Goal: Use online tool/utility: Utilize a website feature to perform a specific function

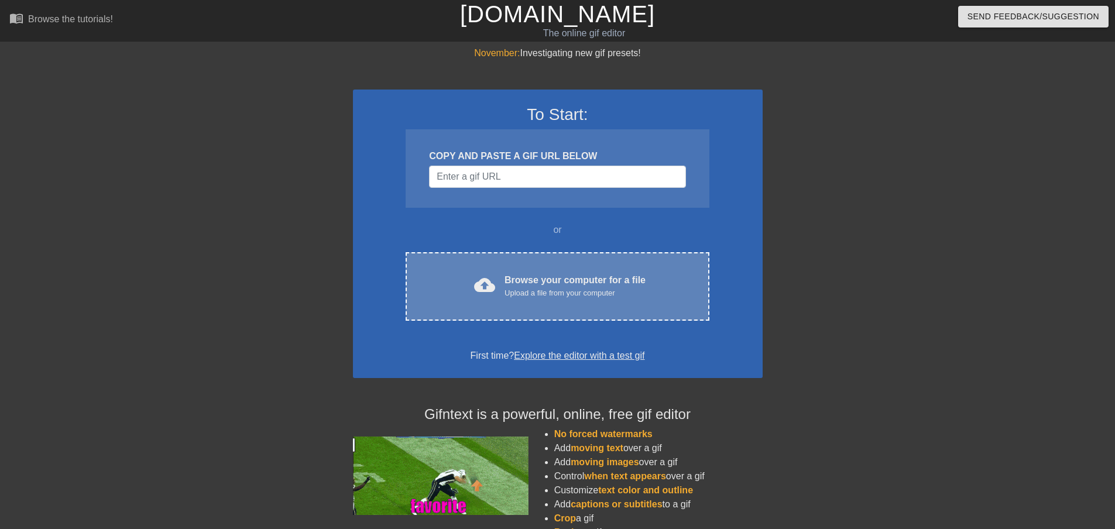
click at [493, 280] on span "cloud_upload" at bounding box center [484, 284] width 21 height 21
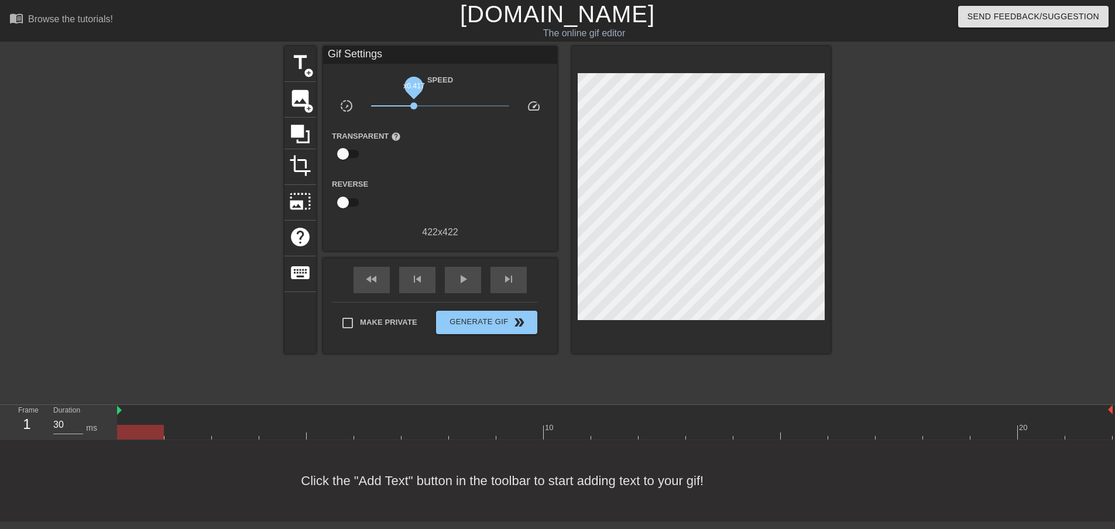
drag, startPoint x: 441, startPoint y: 104, endPoint x: 414, endPoint y: 104, distance: 27.5
click at [414, 104] on span "x0.417" at bounding box center [413, 105] width 7 height 7
click at [464, 276] on span "play_arrow" at bounding box center [463, 279] width 14 height 14
click at [303, 64] on span "title" at bounding box center [300, 62] width 22 height 22
click at [298, 71] on span "title" at bounding box center [300, 62] width 22 height 22
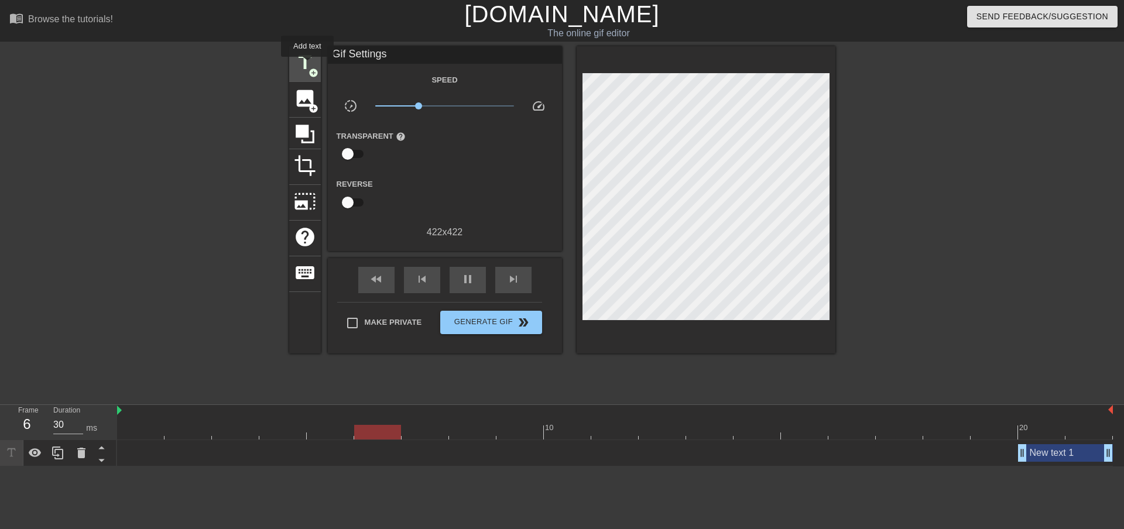
click at [307, 65] on span "title" at bounding box center [305, 62] width 22 height 22
click at [314, 70] on span "add_circle" at bounding box center [313, 73] width 10 height 10
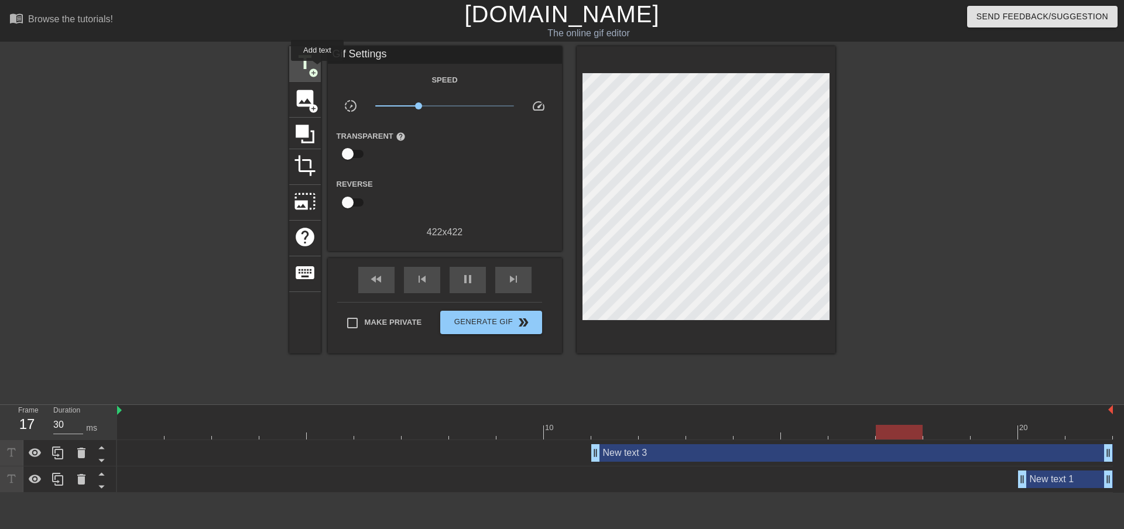
click at [317, 69] on span "add_circle" at bounding box center [313, 73] width 10 height 10
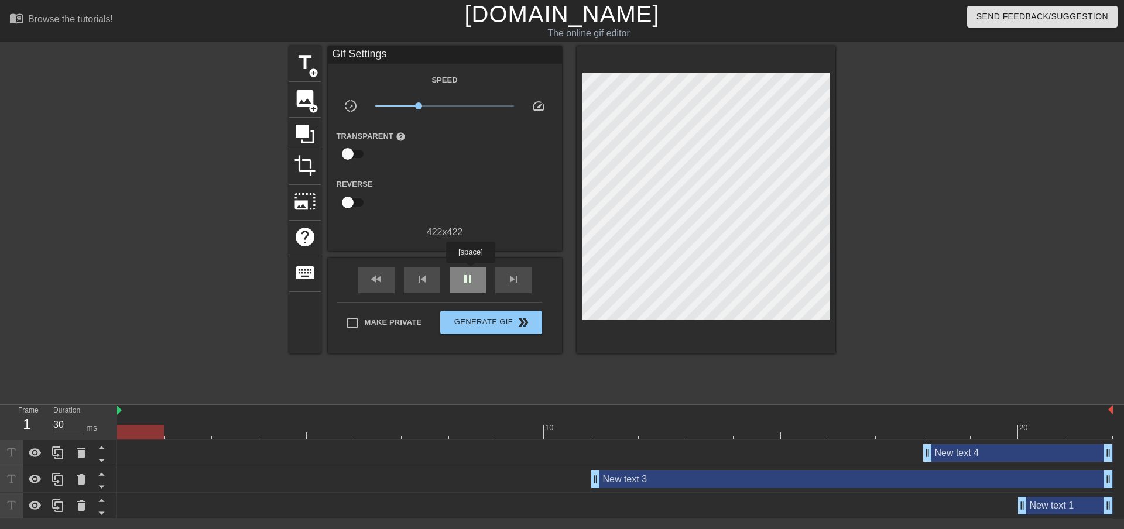
click at [470, 272] on span "pause" at bounding box center [468, 279] width 14 height 14
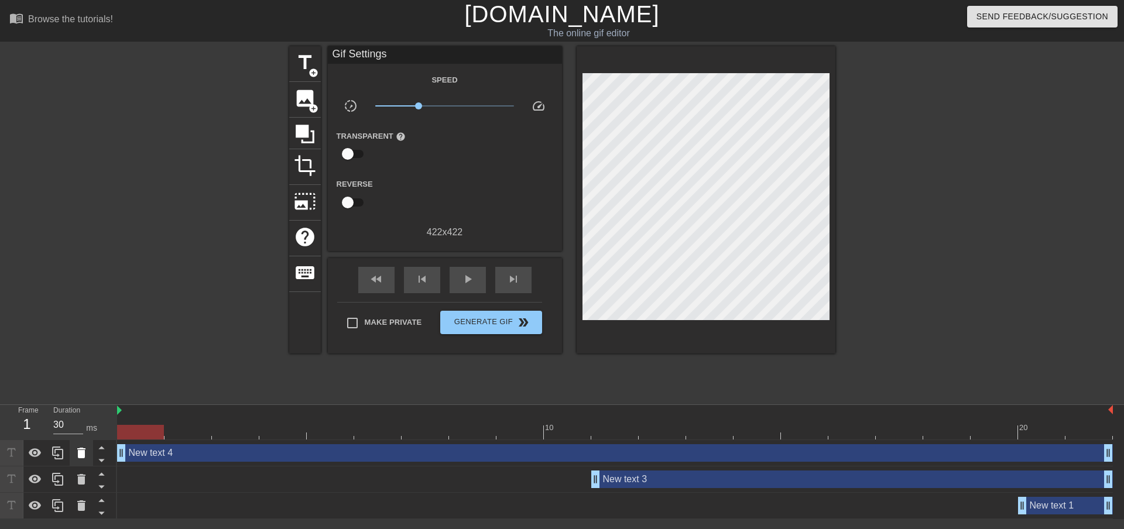
drag, startPoint x: 924, startPoint y: 453, endPoint x: 72, endPoint y: 452, distance: 852.0
click at [72, 452] on div "Frame 1 Duration 30 ms 10 20 New text 4 drag_handle drag_handle New text 3 drag…" at bounding box center [562, 462] width 1124 height 114
click at [181, 452] on div "New text 4 drag_handle drag_handle" at bounding box center [614, 453] width 995 height 18
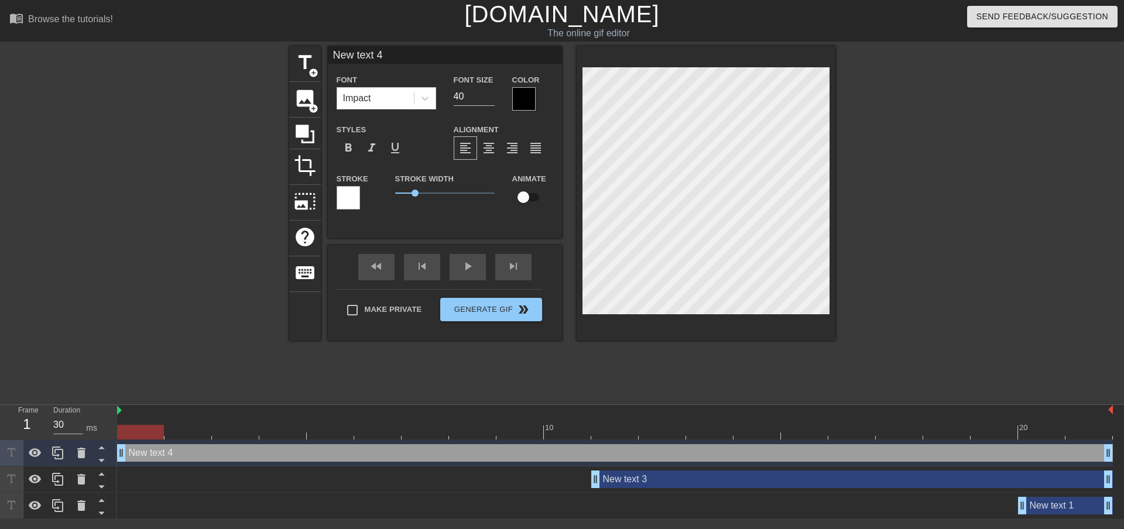
click at [180, 452] on div "New text 4 drag_handle drag_handle" at bounding box center [614, 453] width 995 height 18
type input "New text"
type textarea "New text"
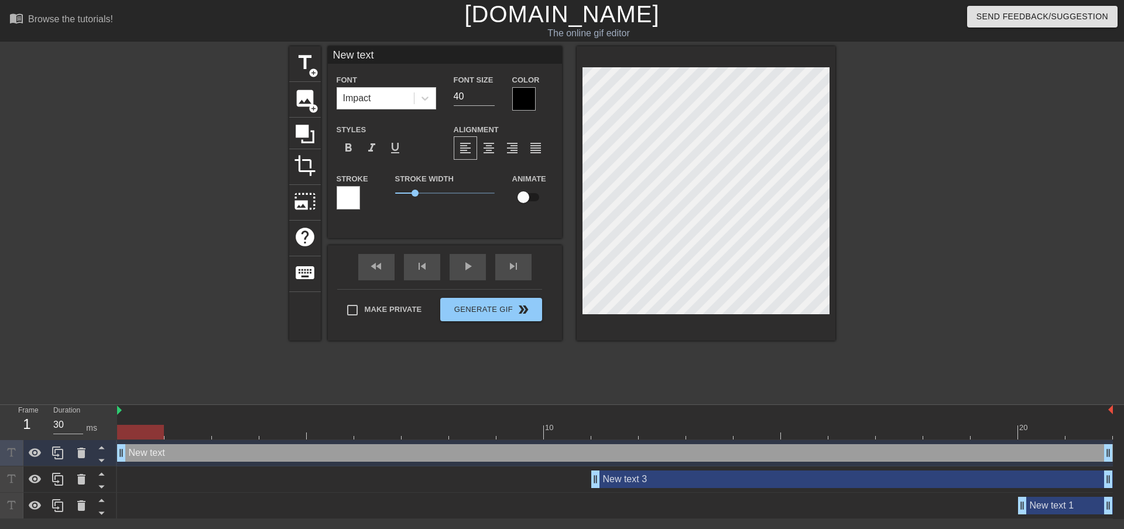
type input "New text"
type textarea "New text"
type input "New tex"
type textarea "New tex"
type input "New te"
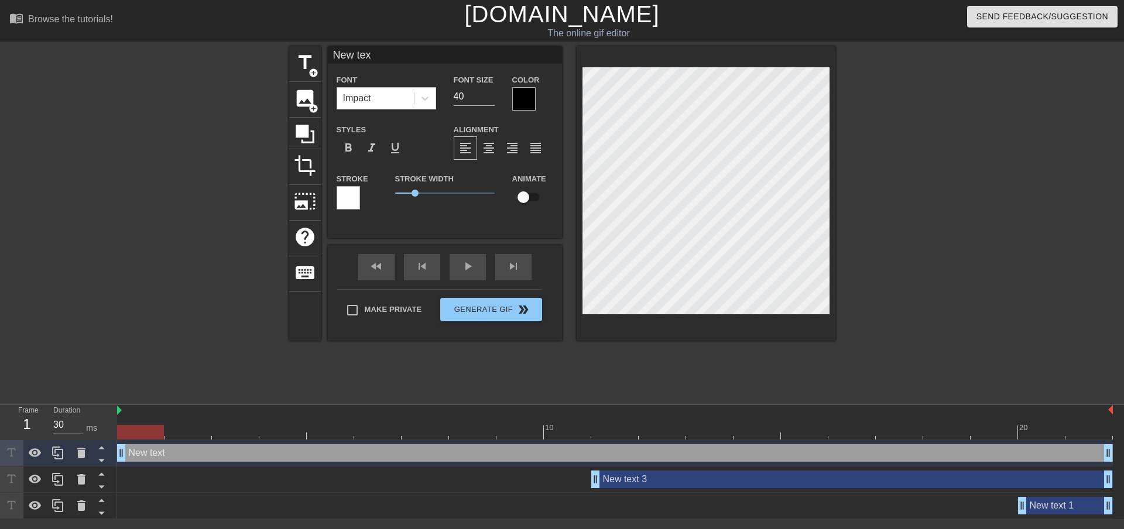
type textarea "New te"
type input "New t"
type textarea "New t"
type input "New"
type textarea "New"
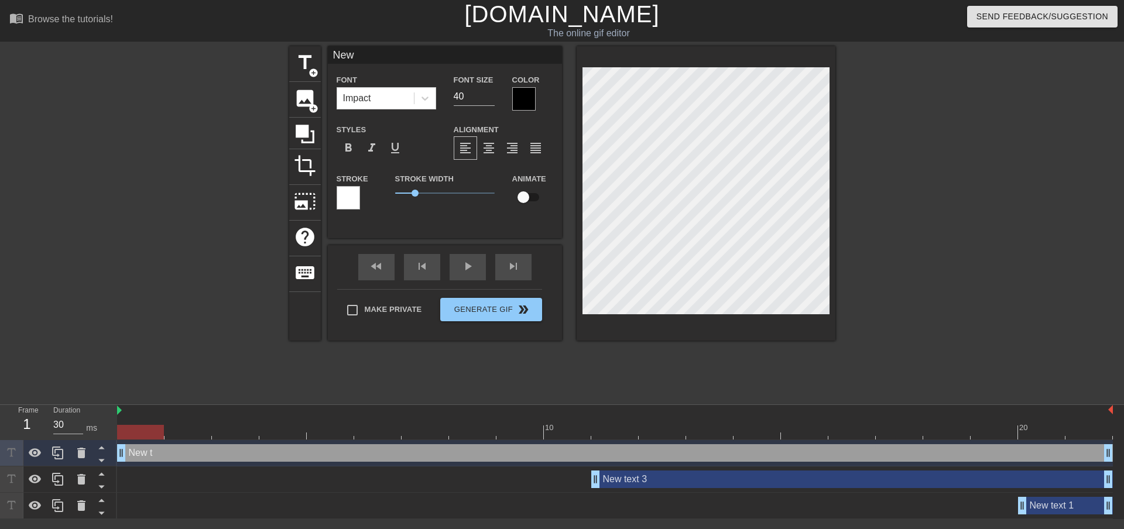
type input "New"
type textarea "New"
type input "Ne"
type textarea "Ne"
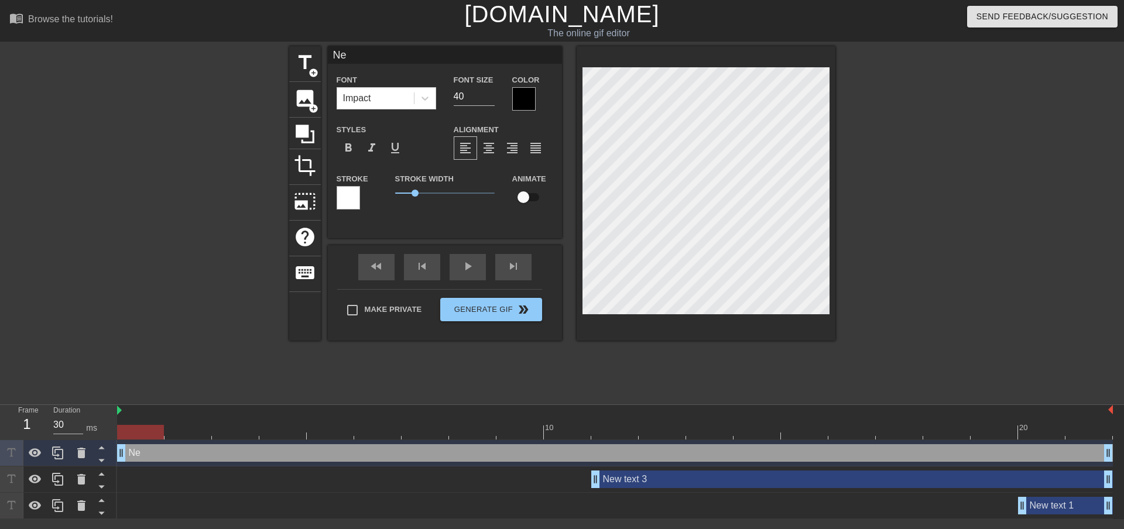
type input "N"
type textarea "N"
type input "O"
type textarea "O"
type input "OH"
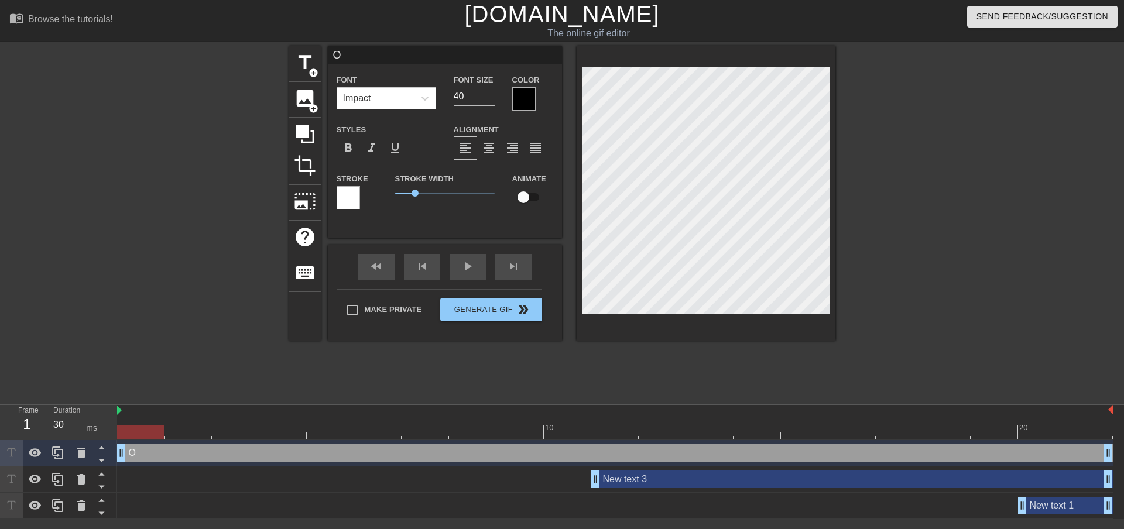
type textarea "OH"
type input "OH"
type textarea "OH"
type input "OH B"
type textarea "OH B"
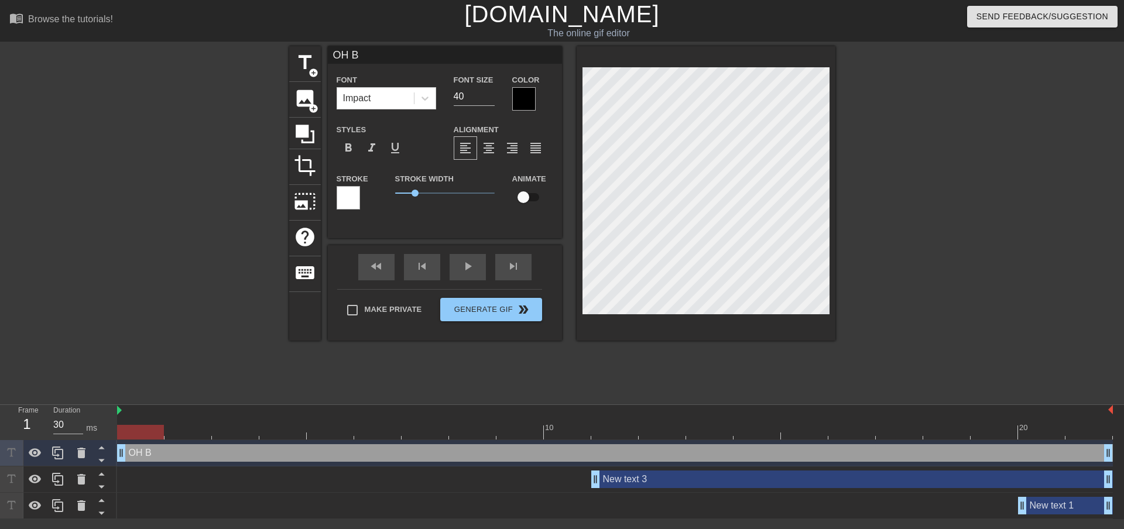
type input "OH BO"
type textarea "OH BO"
type input "OH BOY"
type textarea "OH BOY"
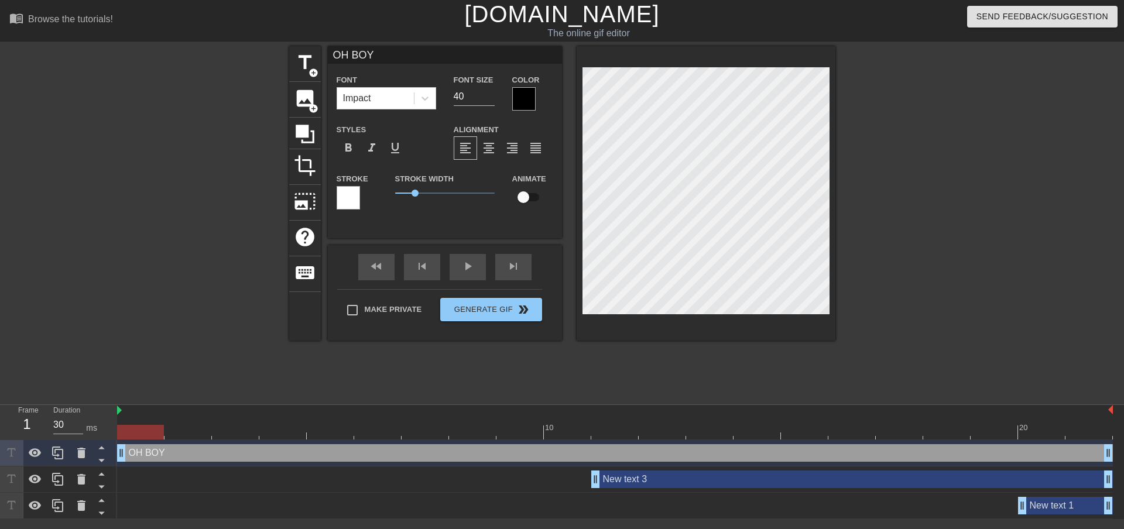
click at [728, 479] on div "New text 3 drag_handle drag_handle" at bounding box center [851, 479] width 521 height 18
type input "New text 3"
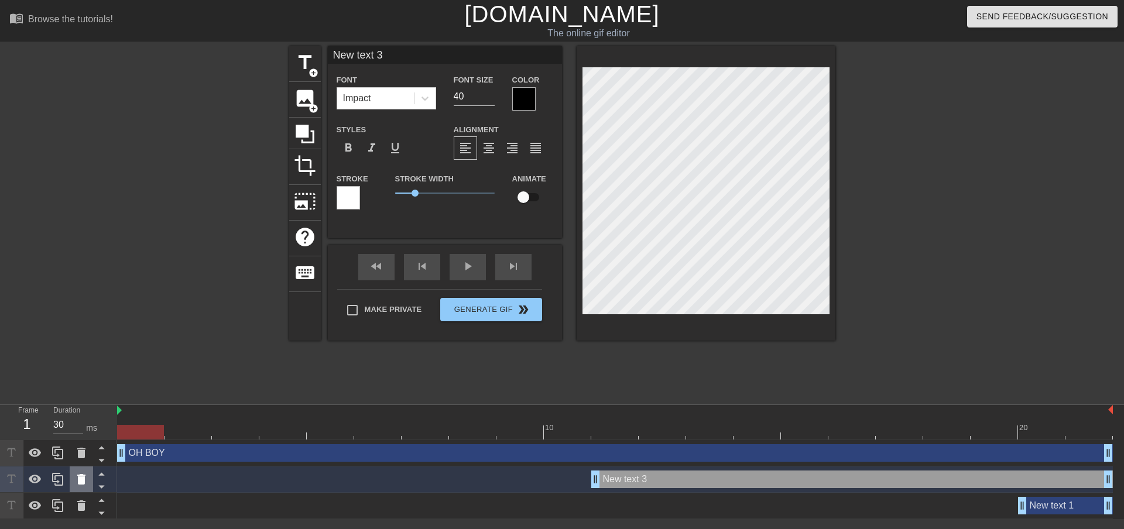
click at [78, 477] on icon at bounding box center [81, 479] width 14 height 14
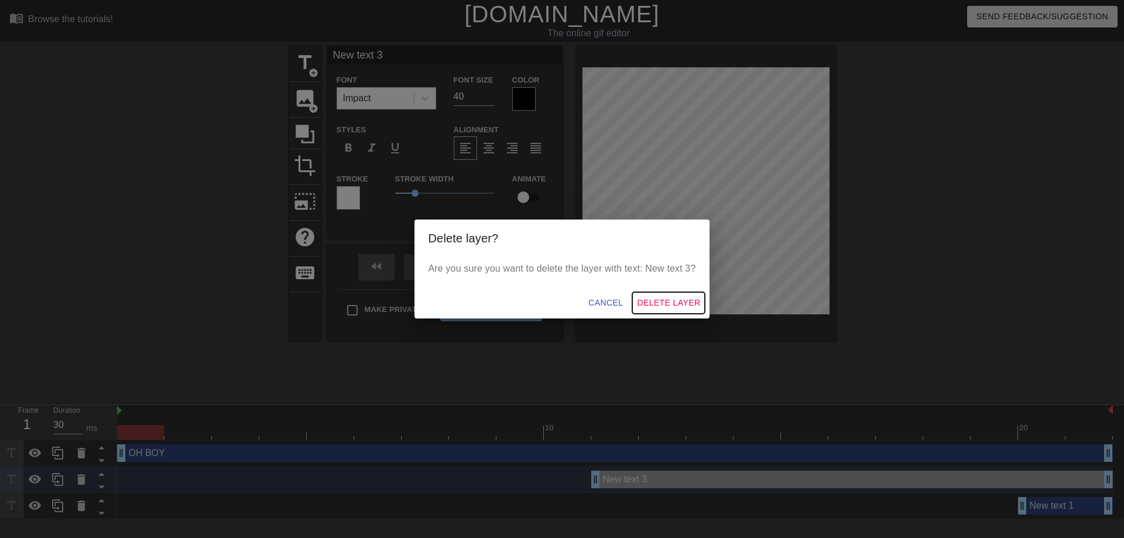
click at [661, 304] on span "Delete Layer" at bounding box center [668, 303] width 63 height 15
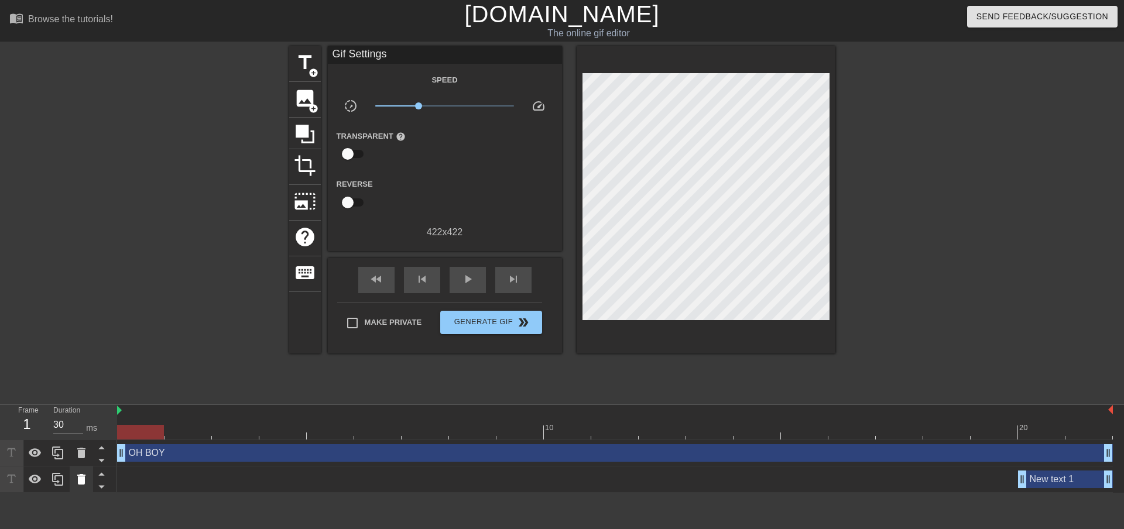
click at [81, 482] on icon at bounding box center [81, 479] width 8 height 11
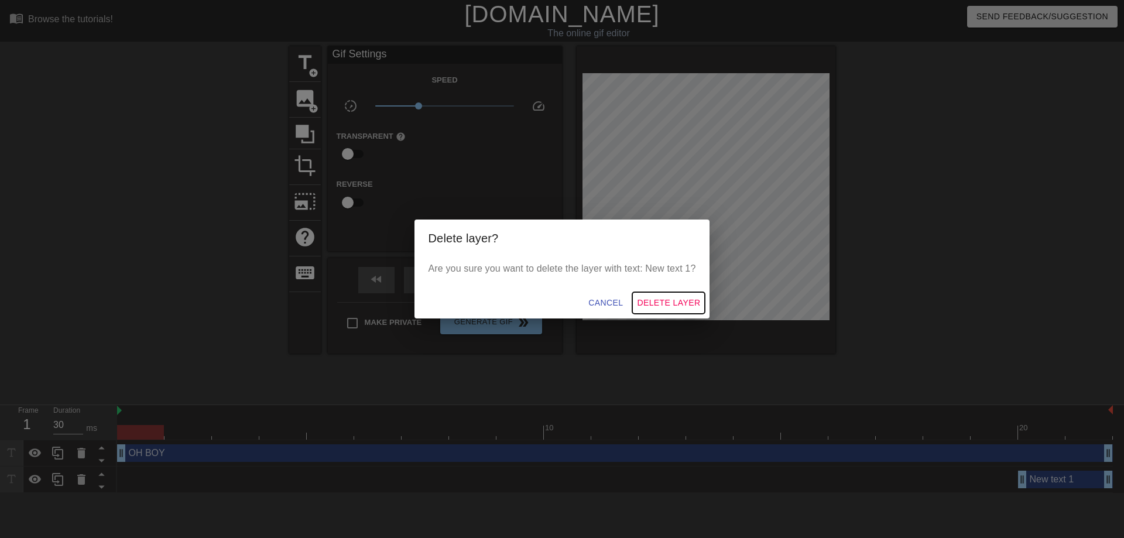
click at [669, 301] on span "Delete Layer" at bounding box center [668, 303] width 63 height 15
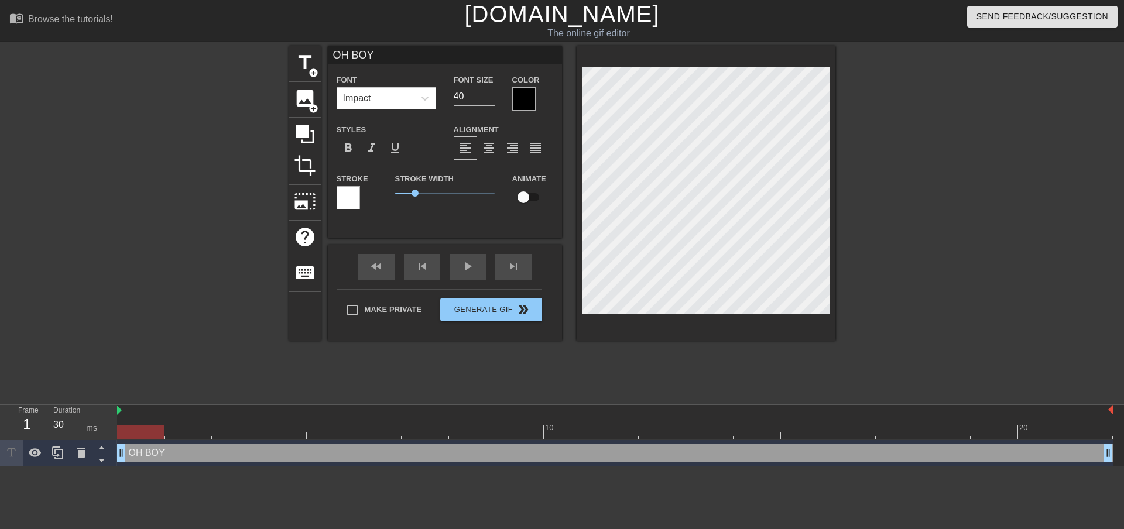
click at [350, 198] on div at bounding box center [347, 197] width 23 height 23
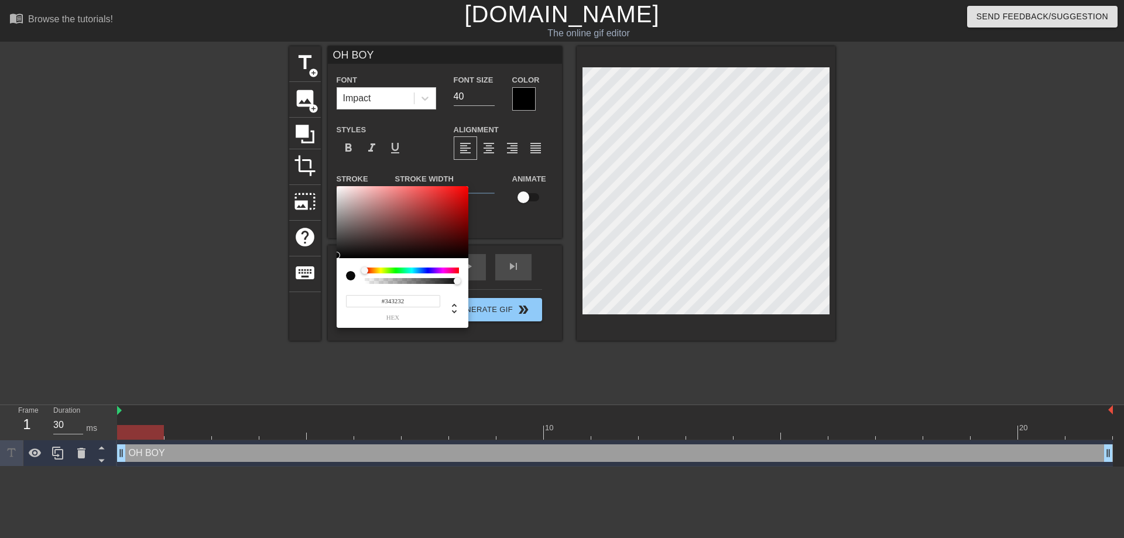
type input "#000000"
drag, startPoint x: 340, startPoint y: 251, endPoint x: 334, endPoint y: 277, distance: 26.4
click at [334, 276] on div "#000000 hex" at bounding box center [562, 269] width 1124 height 538
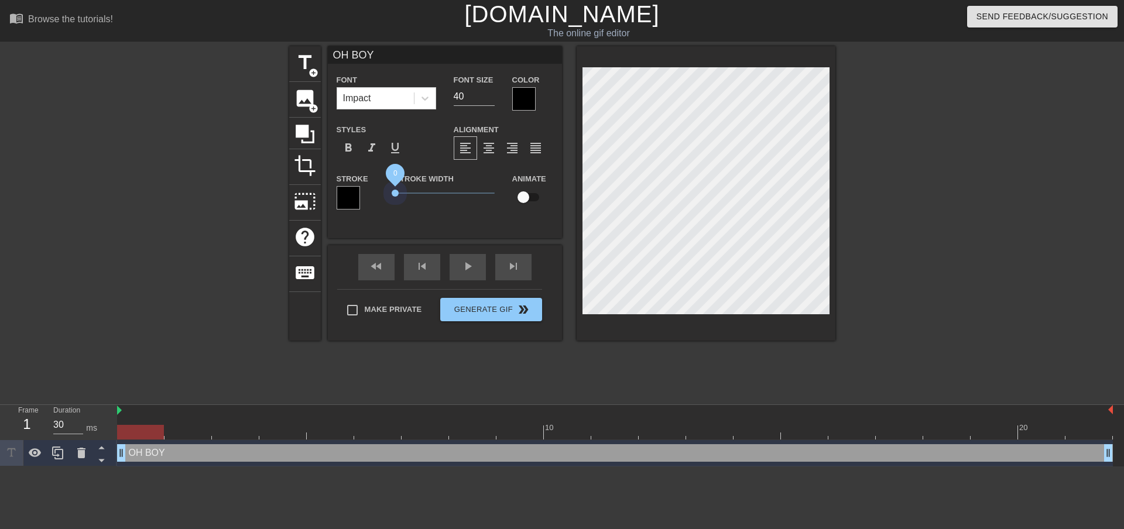
drag, startPoint x: 413, startPoint y: 192, endPoint x: 359, endPoint y: 189, distance: 53.9
click at [359, 189] on div "Stroke Stroke Width 0 Animate" at bounding box center [445, 195] width 234 height 49
click at [462, 264] on div "fast_rewind skip_previous play_arrow skip_next" at bounding box center [444, 267] width 191 height 44
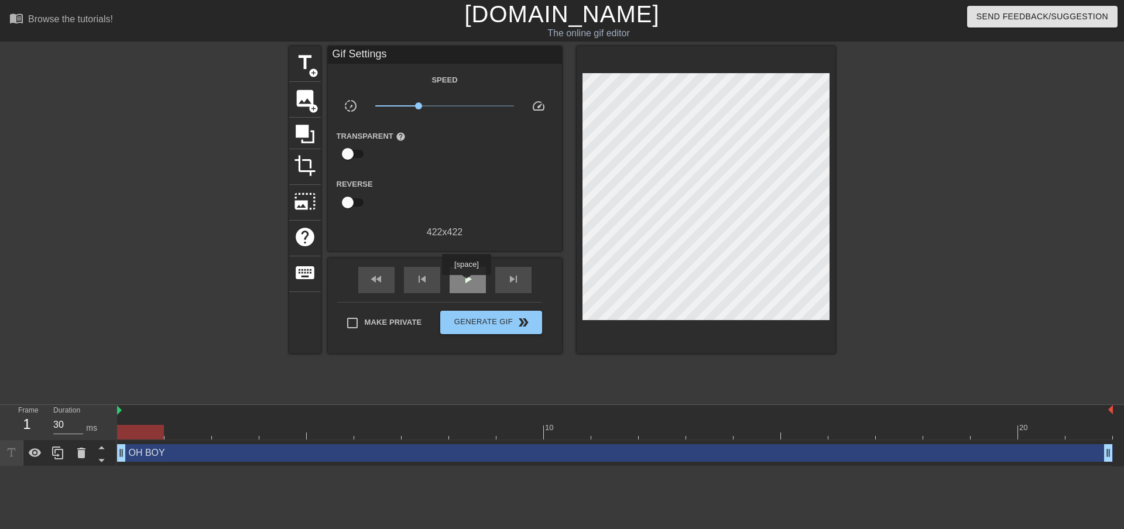
click at [466, 283] on span "play_arrow" at bounding box center [468, 279] width 14 height 14
click at [462, 258] on div "fast_rewind skip_previous pause skip_next" at bounding box center [444, 280] width 191 height 44
click at [467, 276] on span "pause" at bounding box center [468, 279] width 14 height 14
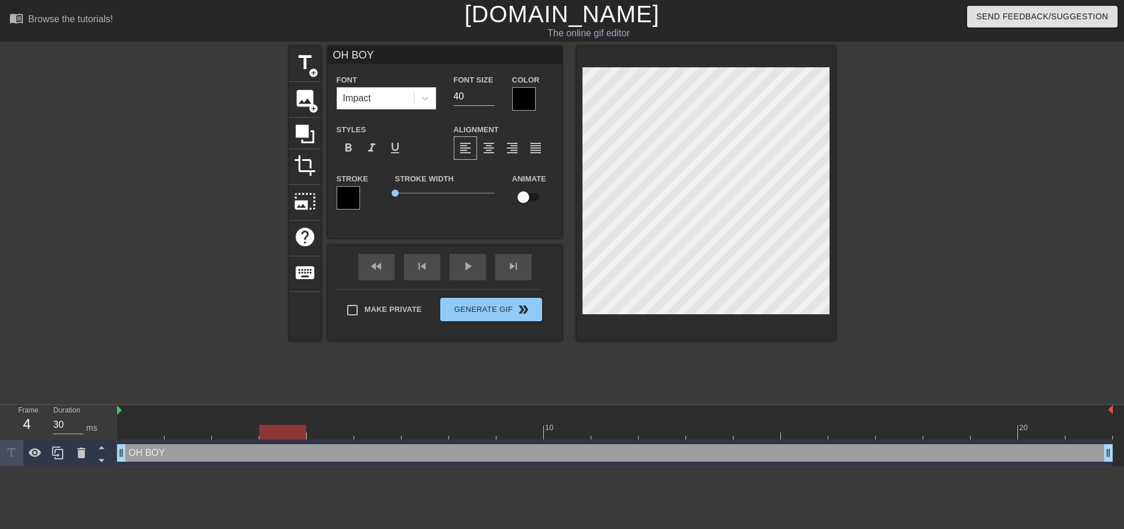
click at [530, 94] on div at bounding box center [523, 98] width 23 height 23
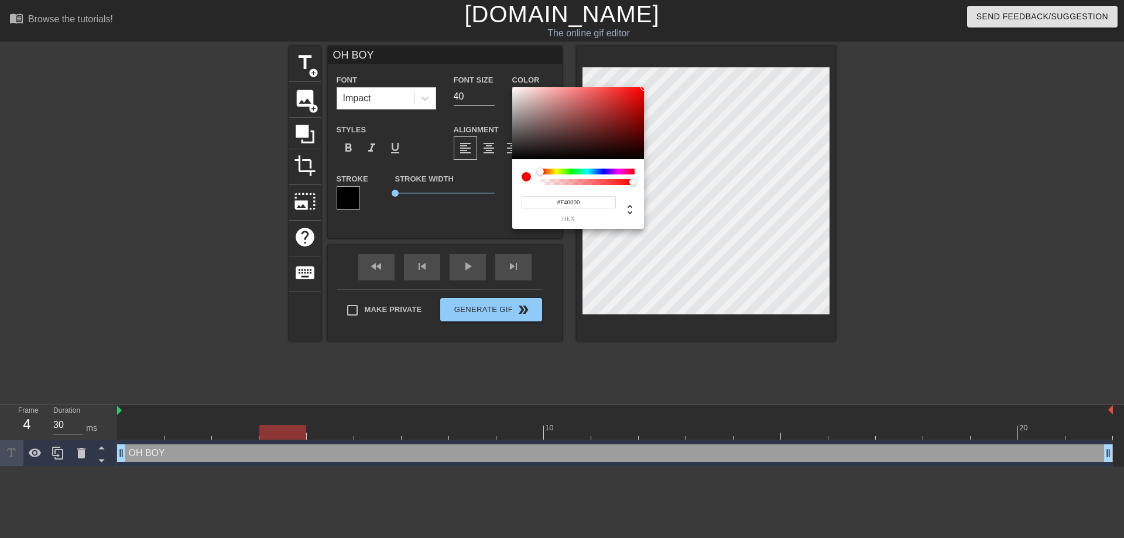
drag, startPoint x: 514, startPoint y: 158, endPoint x: 736, endPoint y: 90, distance: 231.9
click at [736, 90] on div "#F40000 hex" at bounding box center [562, 269] width 1124 height 538
drag, startPoint x: 540, startPoint y: 171, endPoint x: 493, endPoint y: 187, distance: 50.0
click at [493, 187] on div "#F40000 hex" at bounding box center [562, 269] width 1124 height 538
type input "#000000"
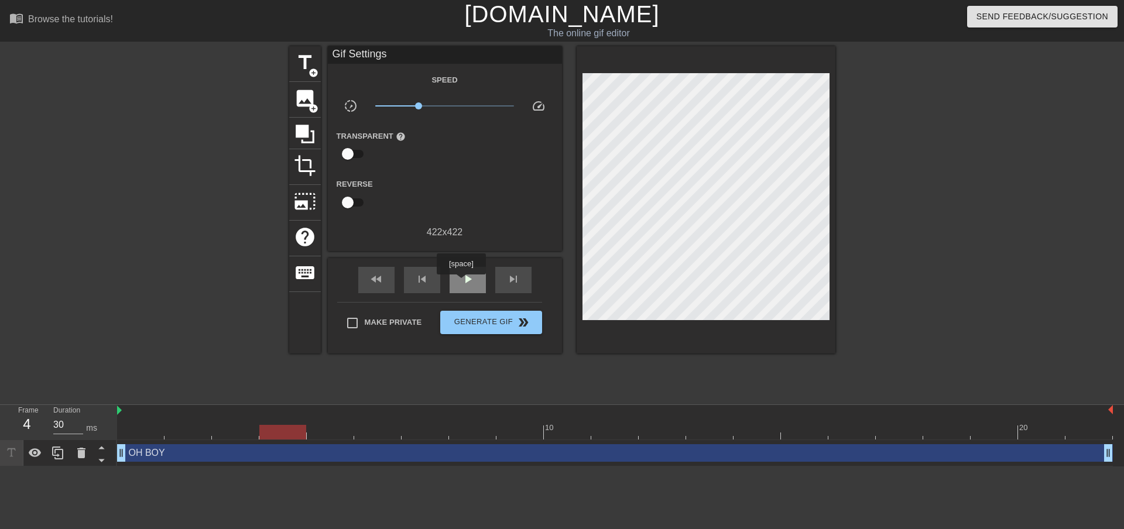
click at [461, 283] on span "play_arrow" at bounding box center [468, 279] width 14 height 14
click at [461, 283] on span "pause" at bounding box center [468, 279] width 14 height 14
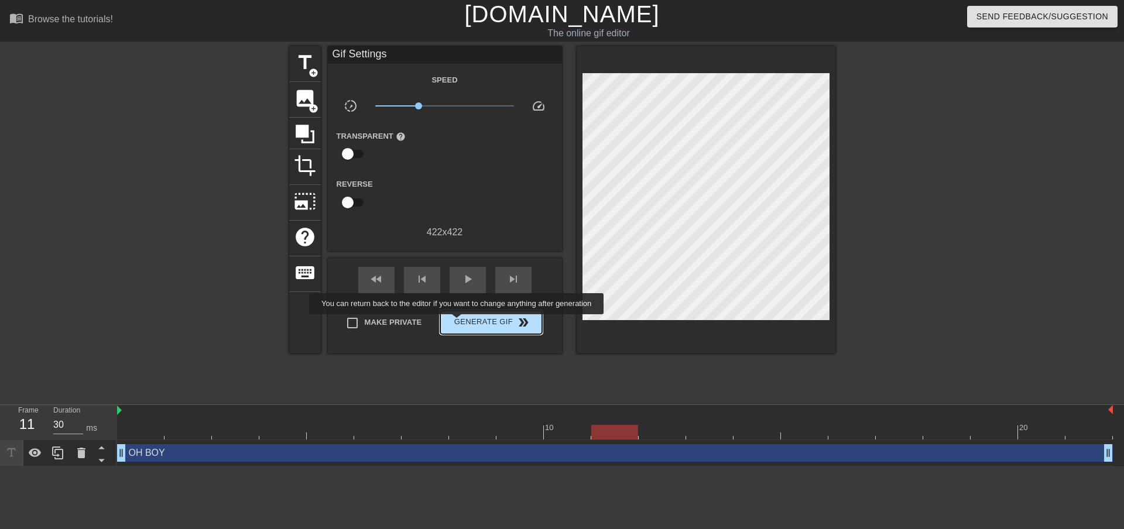
click at [458, 322] on span "Generate Gif double_arrow" at bounding box center [491, 322] width 92 height 14
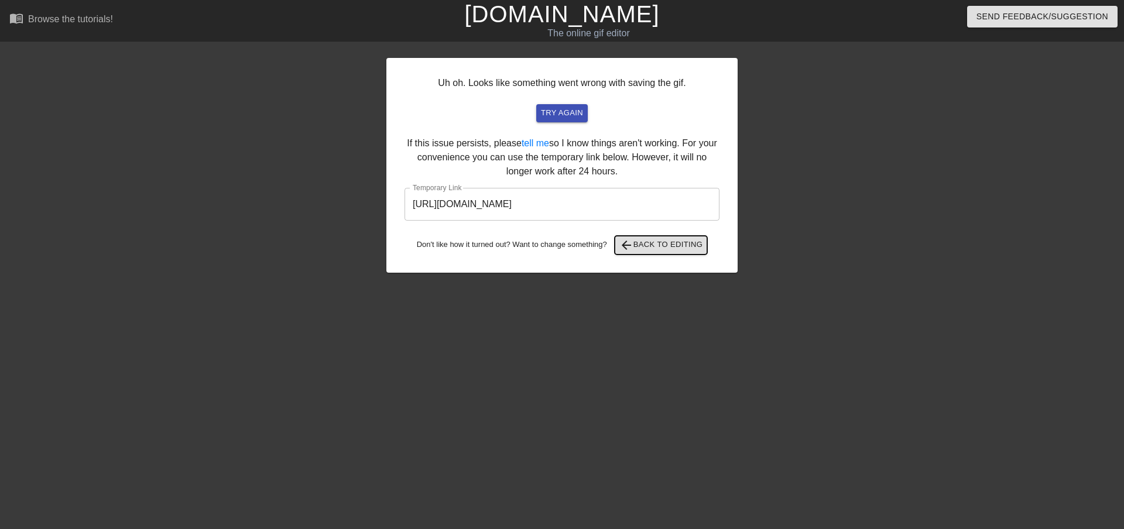
click at [629, 247] on span "arrow_back" at bounding box center [626, 245] width 14 height 14
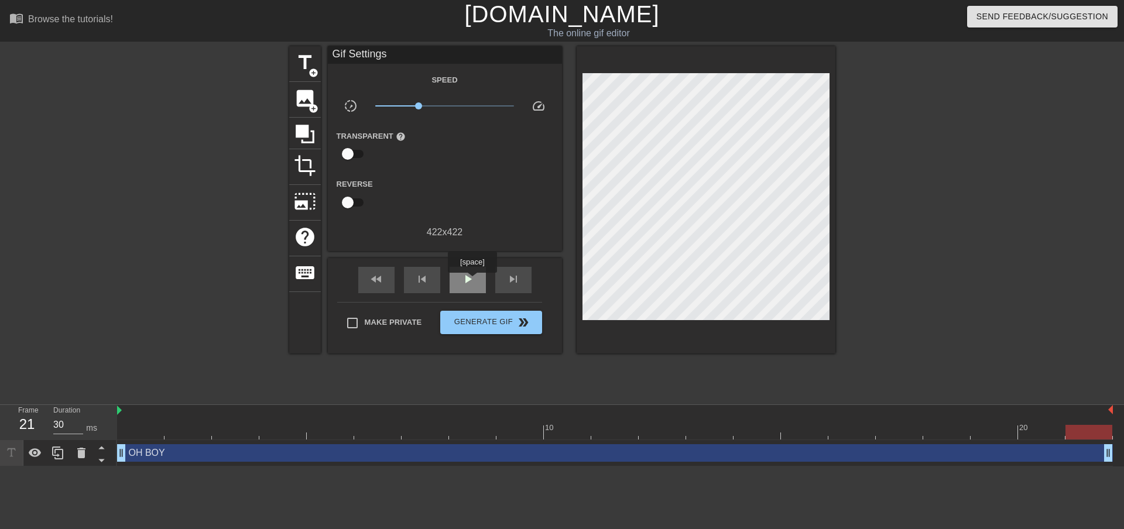
click at [472, 281] on span "play_arrow" at bounding box center [468, 279] width 14 height 14
click at [472, 281] on span "pause" at bounding box center [468, 279] width 14 height 14
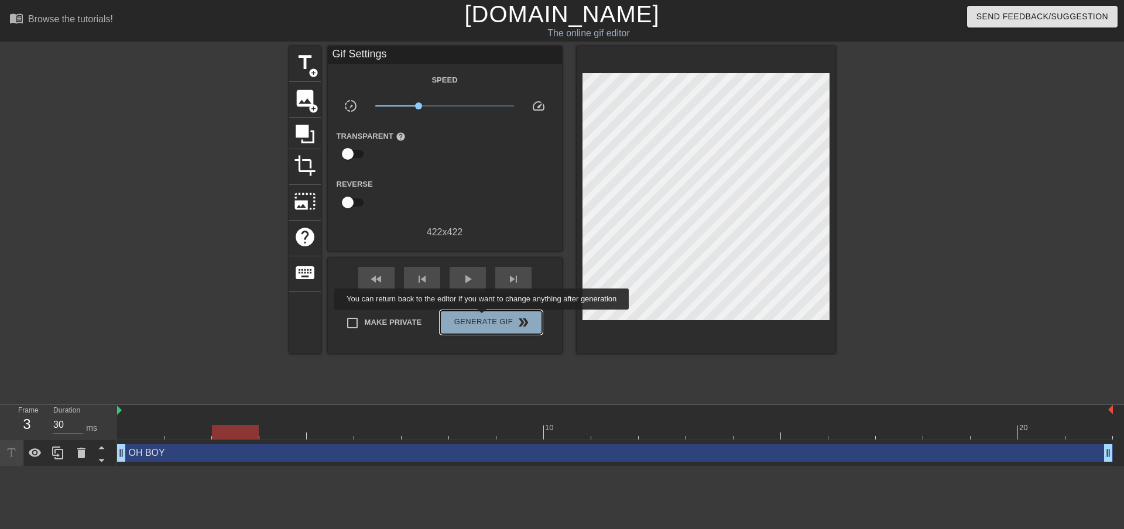
click at [483, 318] on span "Generate Gif double_arrow" at bounding box center [491, 322] width 92 height 14
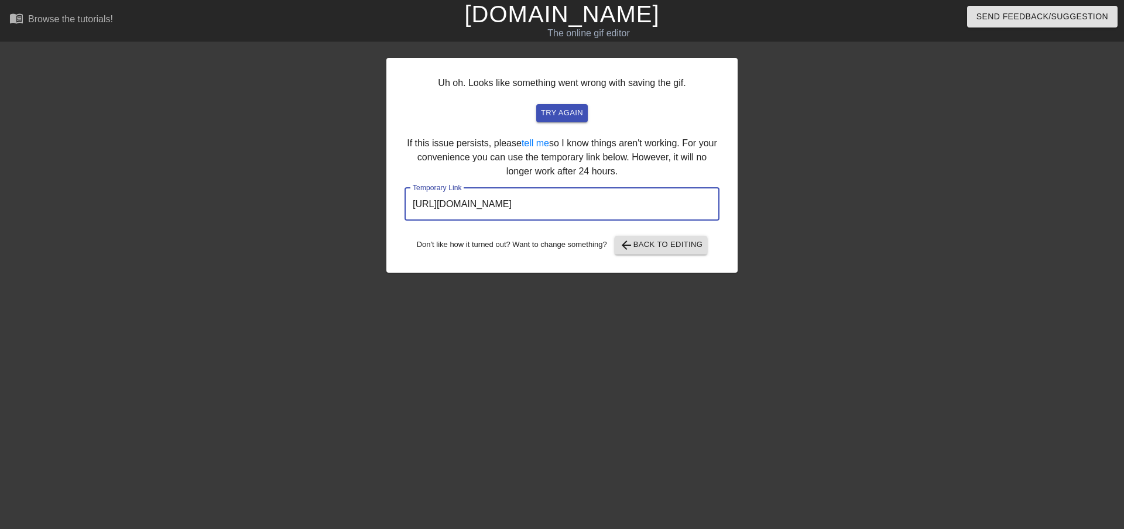
drag, startPoint x: 651, startPoint y: 199, endPoint x: 370, endPoint y: 204, distance: 280.9
click at [370, 204] on div "Uh oh. Looks like something went wrong with saving the gif. try again If this i…" at bounding box center [562, 221] width 1124 height 351
